Goal: Communication & Community: Answer question/provide support

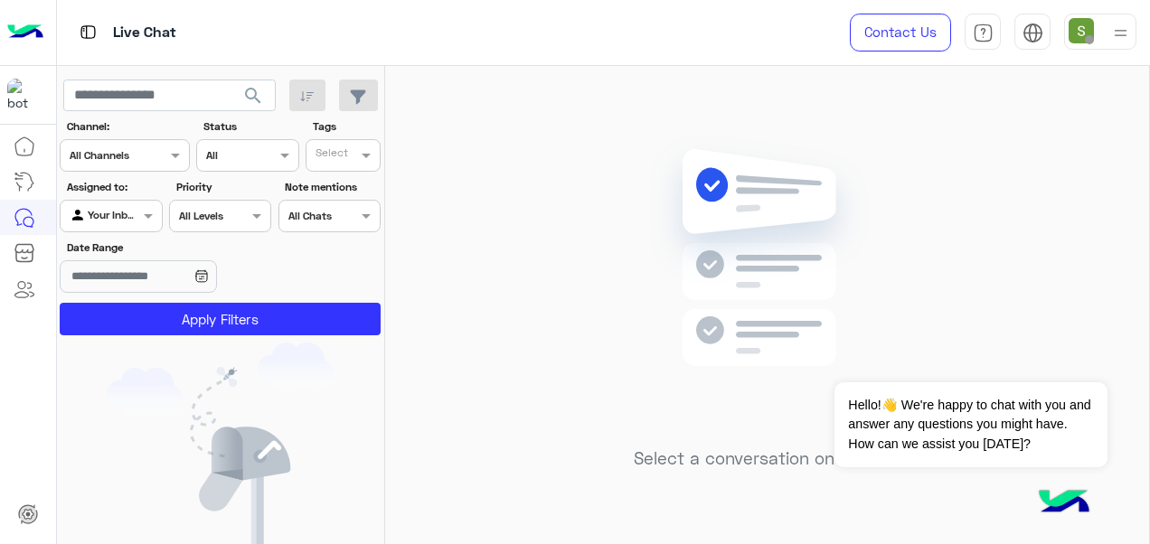
click at [1121, 43] on img at bounding box center [1121, 33] width 23 height 23
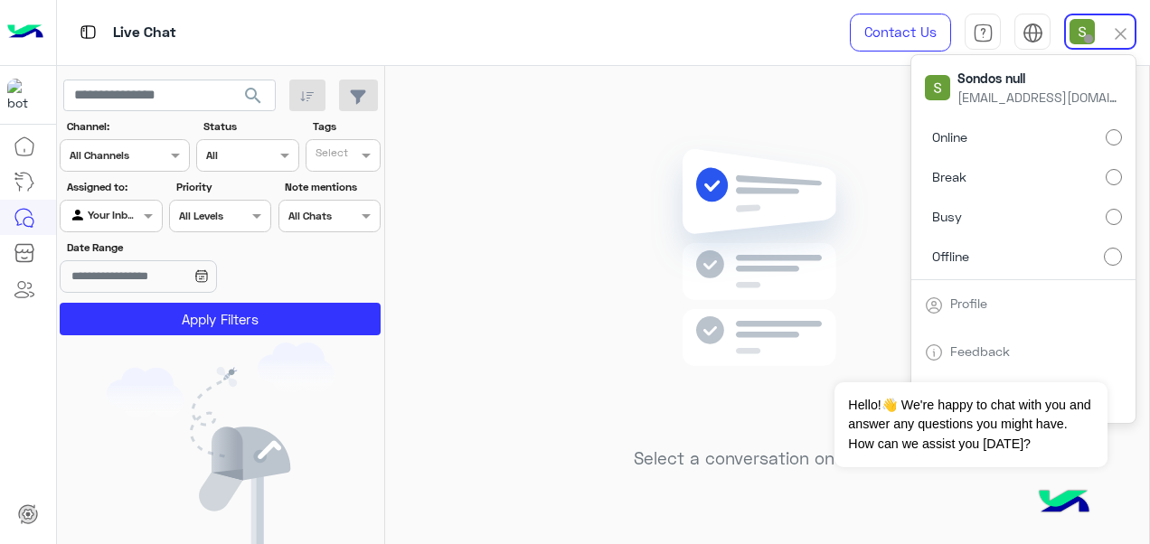
click at [1088, 131] on label "Online" at bounding box center [1023, 137] width 197 height 33
click at [743, 152] on img at bounding box center [767, 285] width 261 height 300
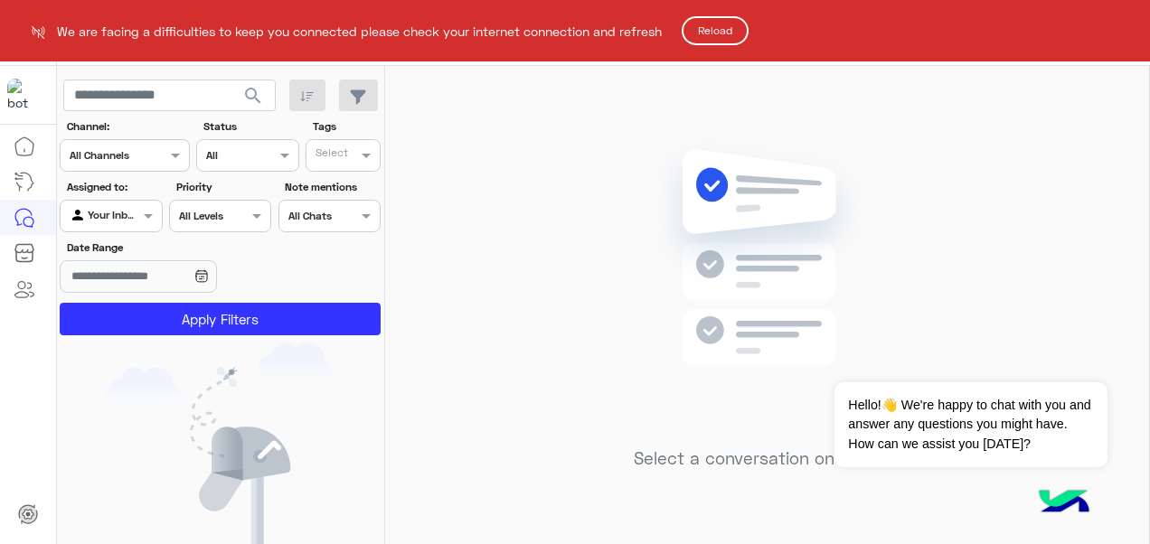
click at [728, 32] on button "Reload" at bounding box center [715, 30] width 67 height 29
